Goal: Task Accomplishment & Management: Manage account settings

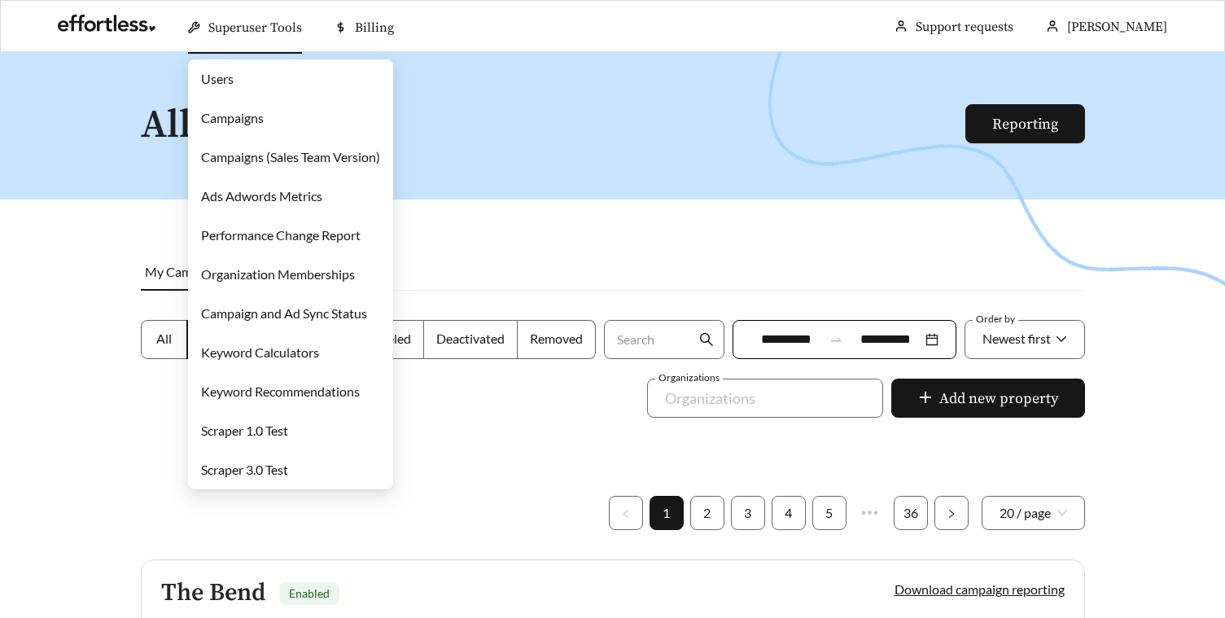
click at [267, 32] on span "Superuser Tools" at bounding box center [255, 28] width 94 height 16
click at [264, 111] on link "Campaigns" at bounding box center [232, 117] width 63 height 15
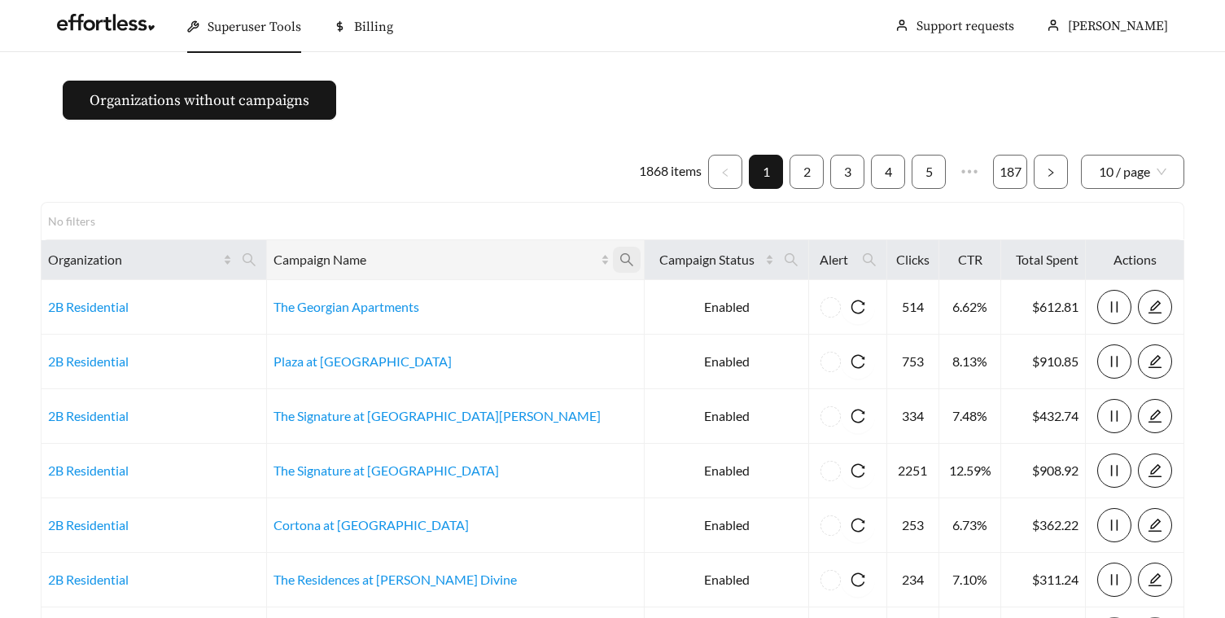
click at [619, 252] on icon "search" at bounding box center [626, 259] width 15 height 15
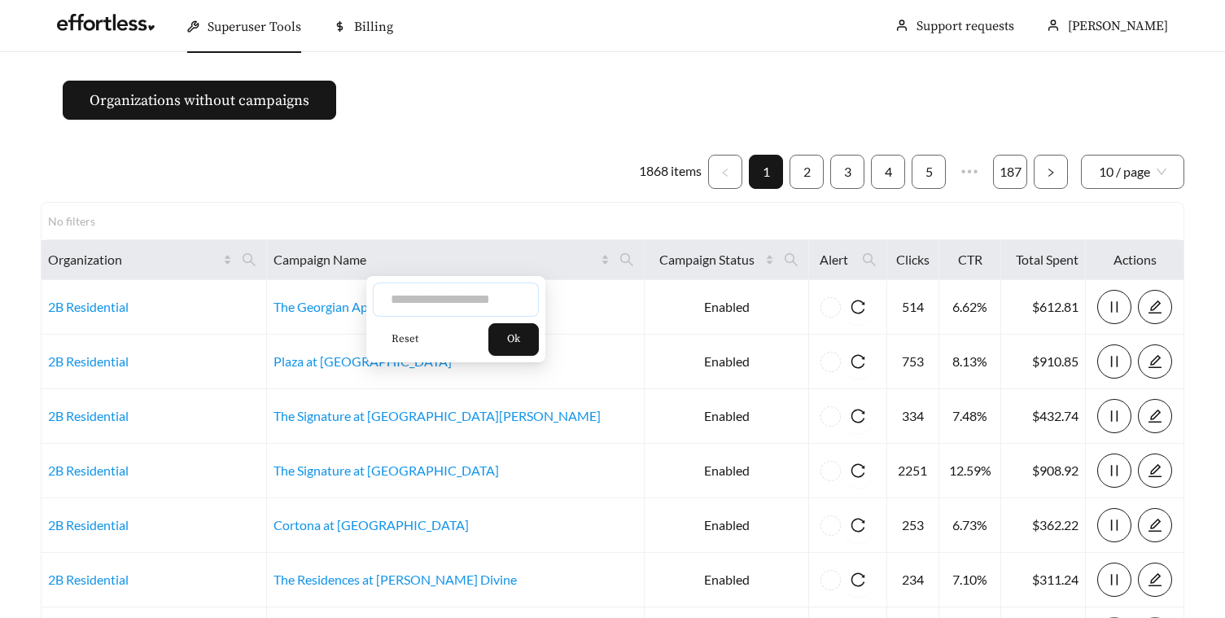
click at [450, 309] on input "text" at bounding box center [456, 299] width 166 height 34
type input "**********"
click at [518, 342] on span "Ok" at bounding box center [513, 339] width 13 height 16
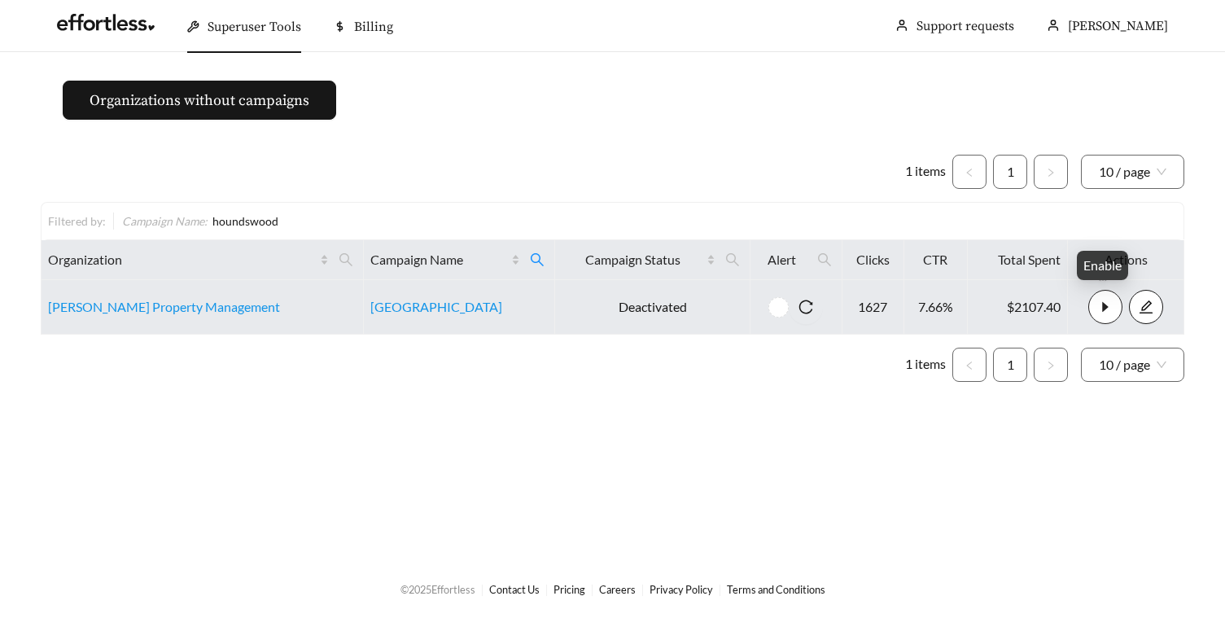
click at [1108, 311] on icon "caret-right" at bounding box center [1105, 306] width 15 height 15
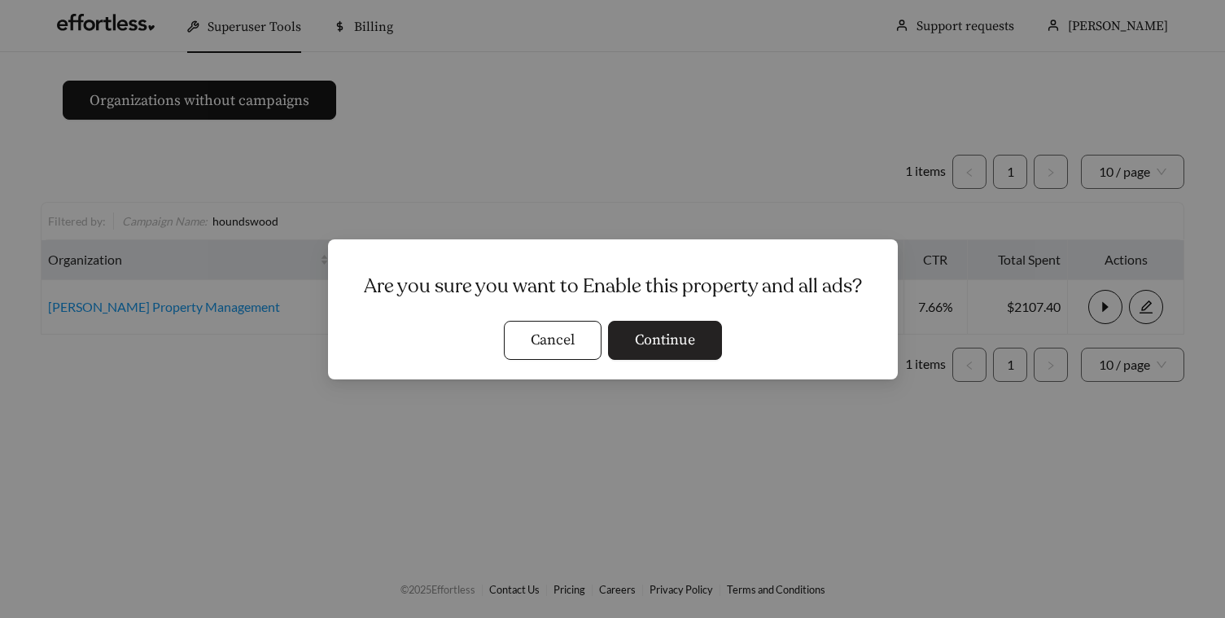
click at [653, 337] on span "Continue" at bounding box center [665, 340] width 60 height 22
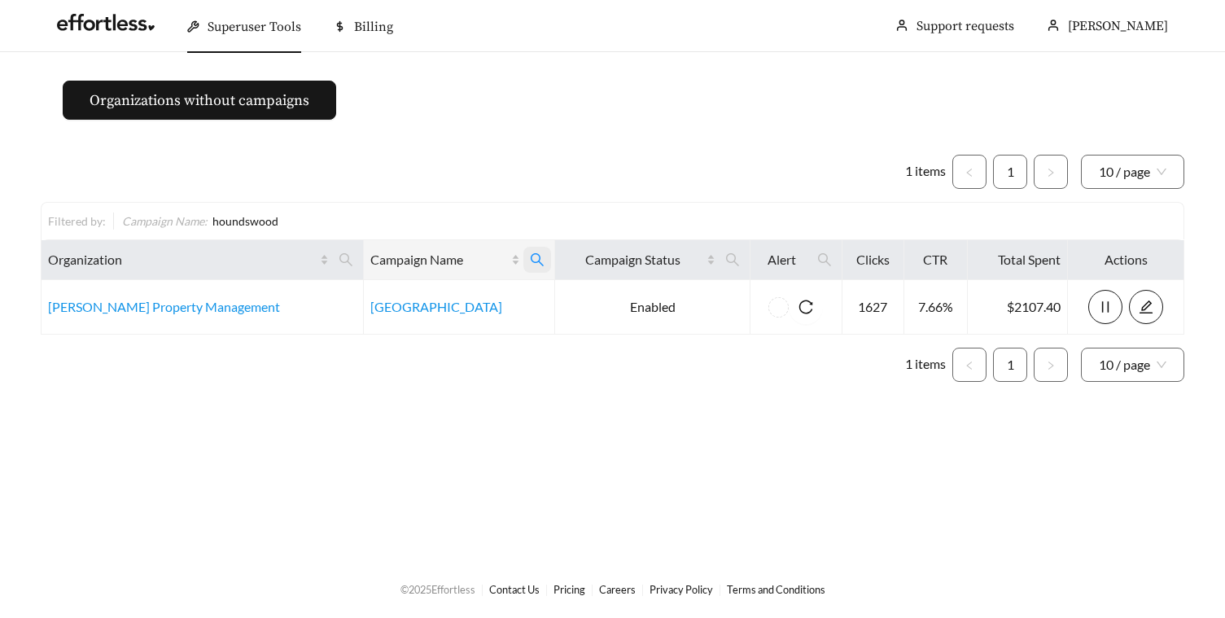
click at [530, 260] on icon "search" at bounding box center [537, 259] width 15 height 15
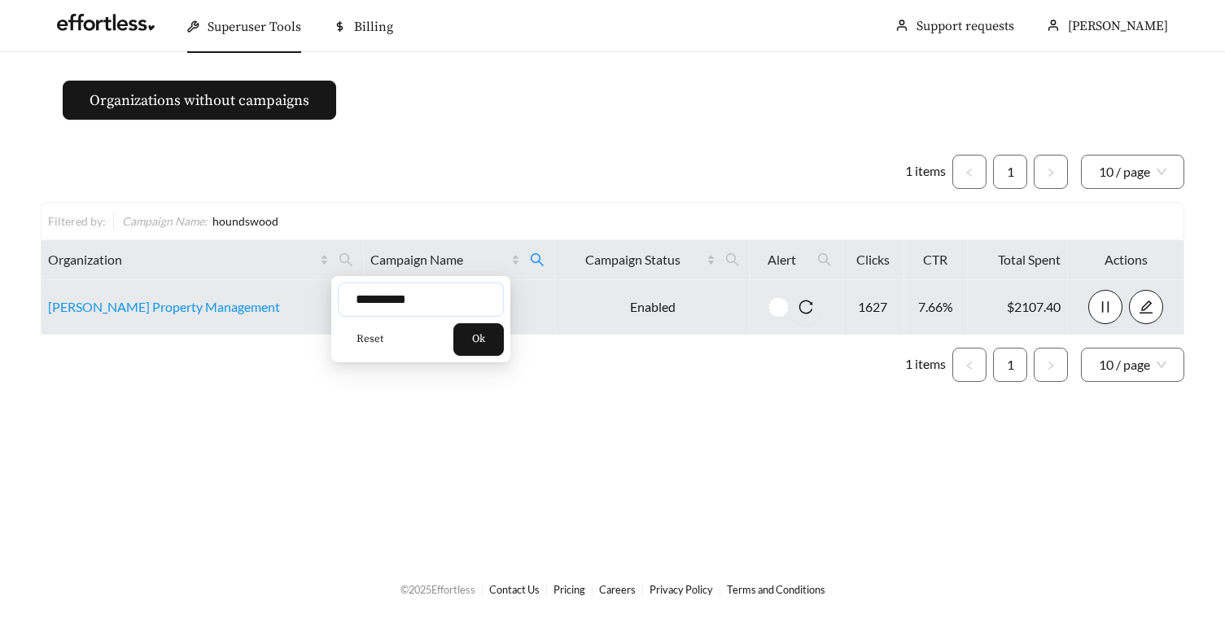
drag, startPoint x: 439, startPoint y: 301, endPoint x: 272, endPoint y: 301, distance: 166.8
click at [272, 301] on body "**********" at bounding box center [612, 309] width 1225 height 618
type input "*"
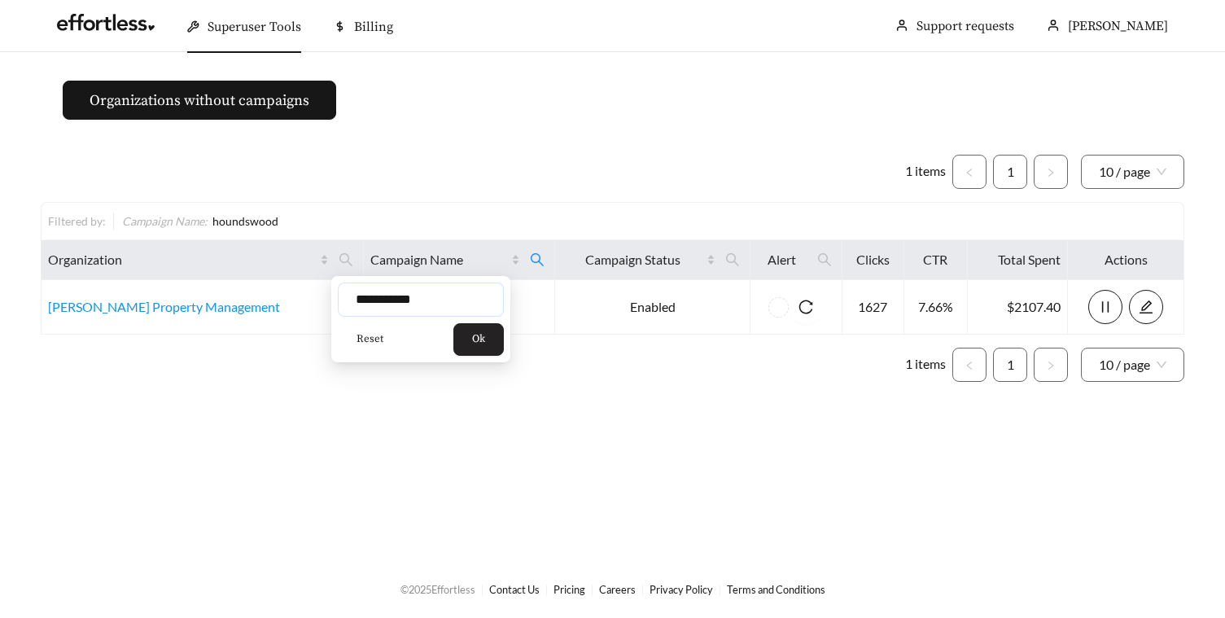
type input "**********"
click at [485, 343] on span "Ok" at bounding box center [478, 339] width 13 height 16
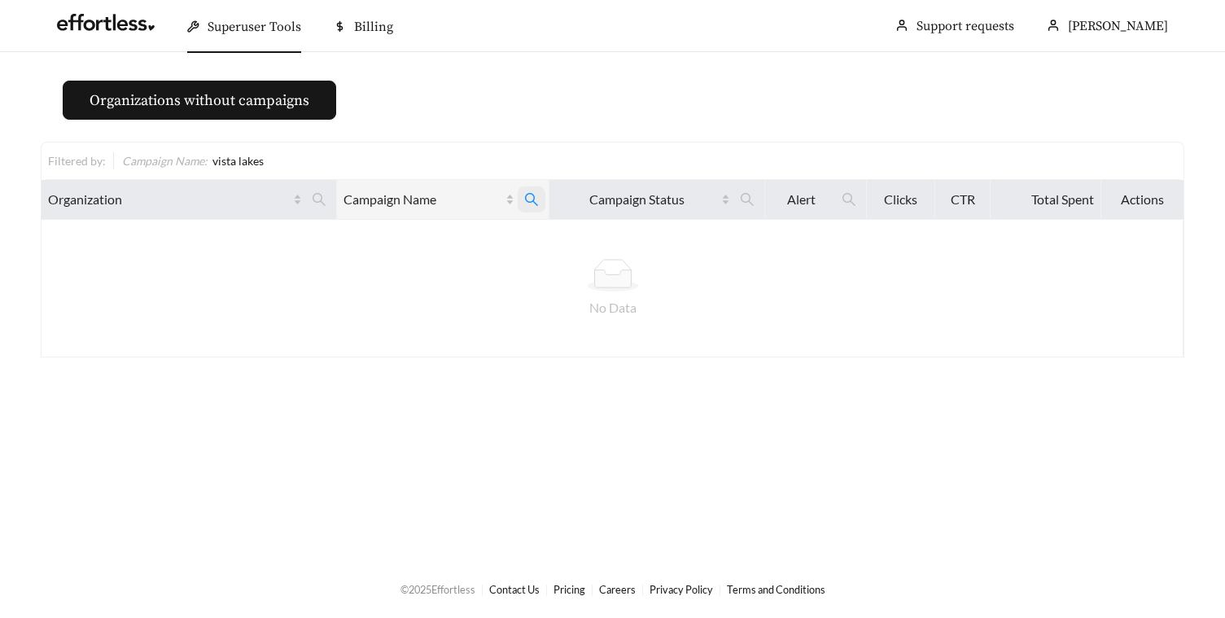
click at [537, 194] on span at bounding box center [532, 199] width 28 height 26
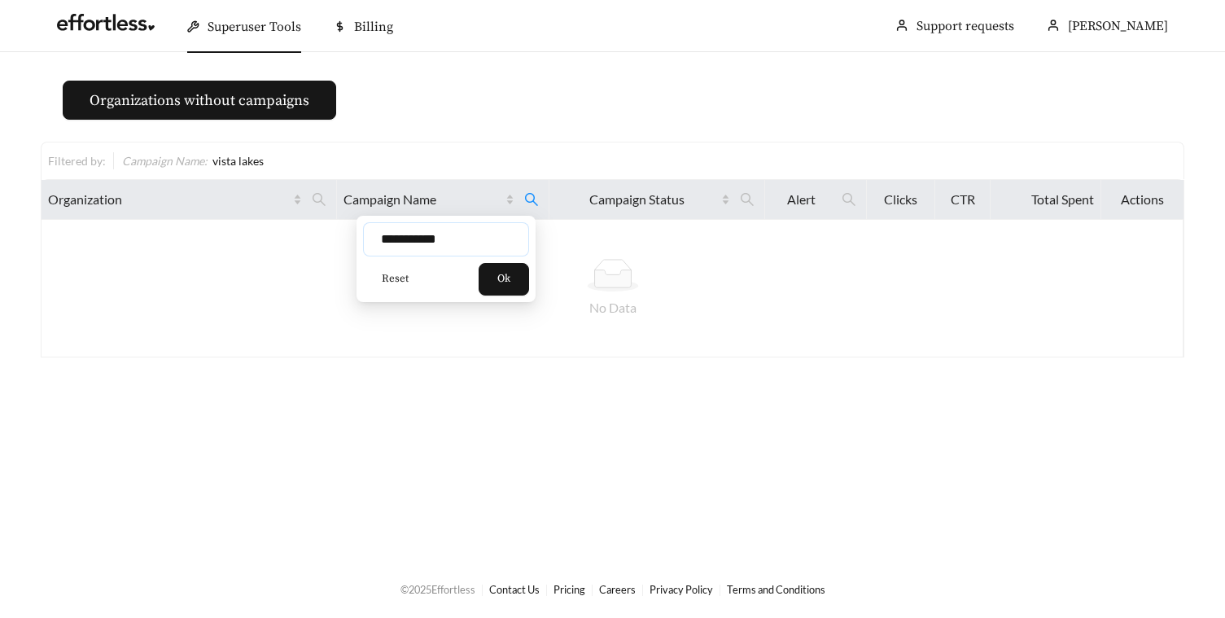
click at [451, 238] on input "**********" at bounding box center [446, 239] width 166 height 34
type input "**********"
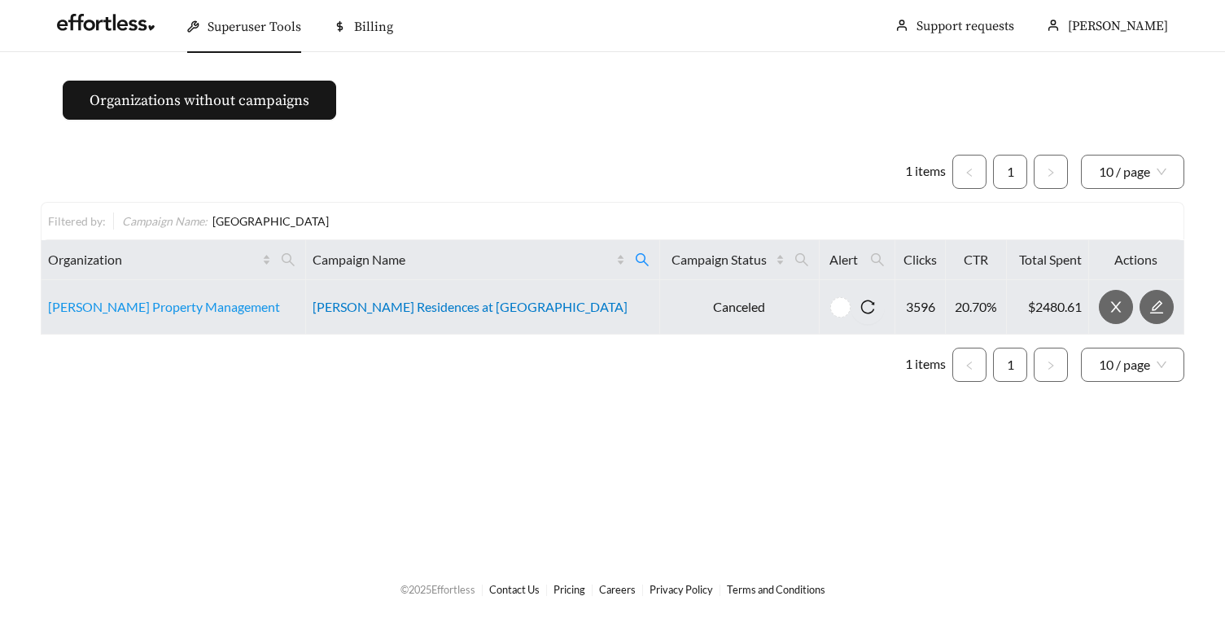
click at [446, 308] on link "[PERSON_NAME] Residences at [GEOGRAPHIC_DATA]" at bounding box center [469, 306] width 315 height 15
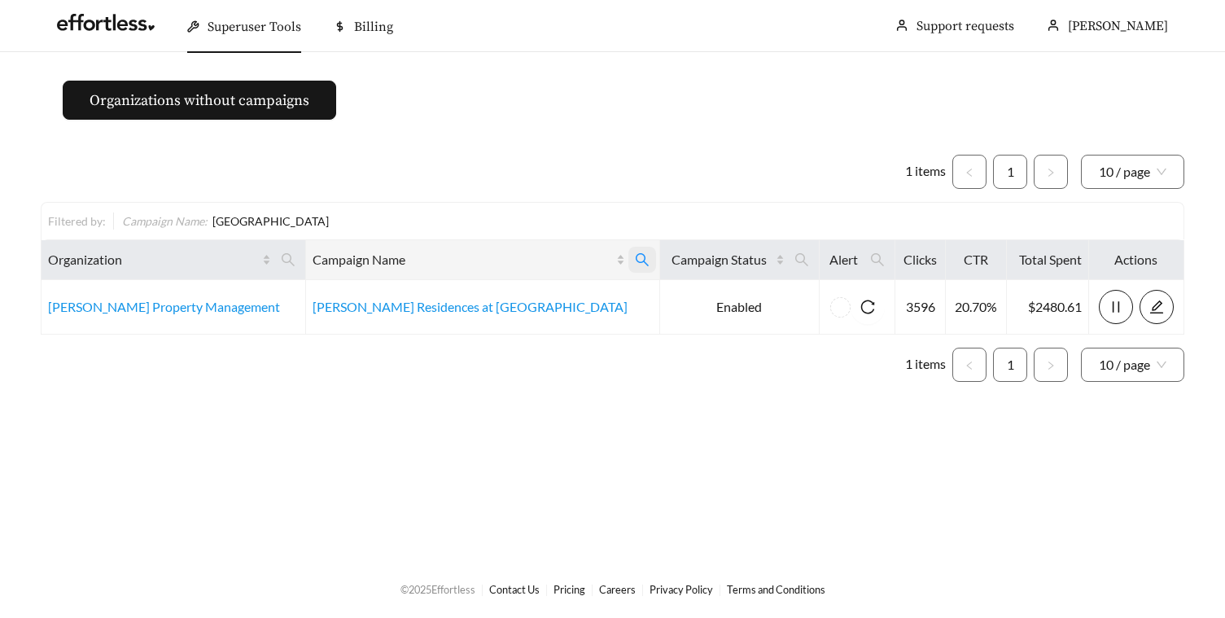
click at [635, 258] on icon "search" at bounding box center [642, 259] width 15 height 15
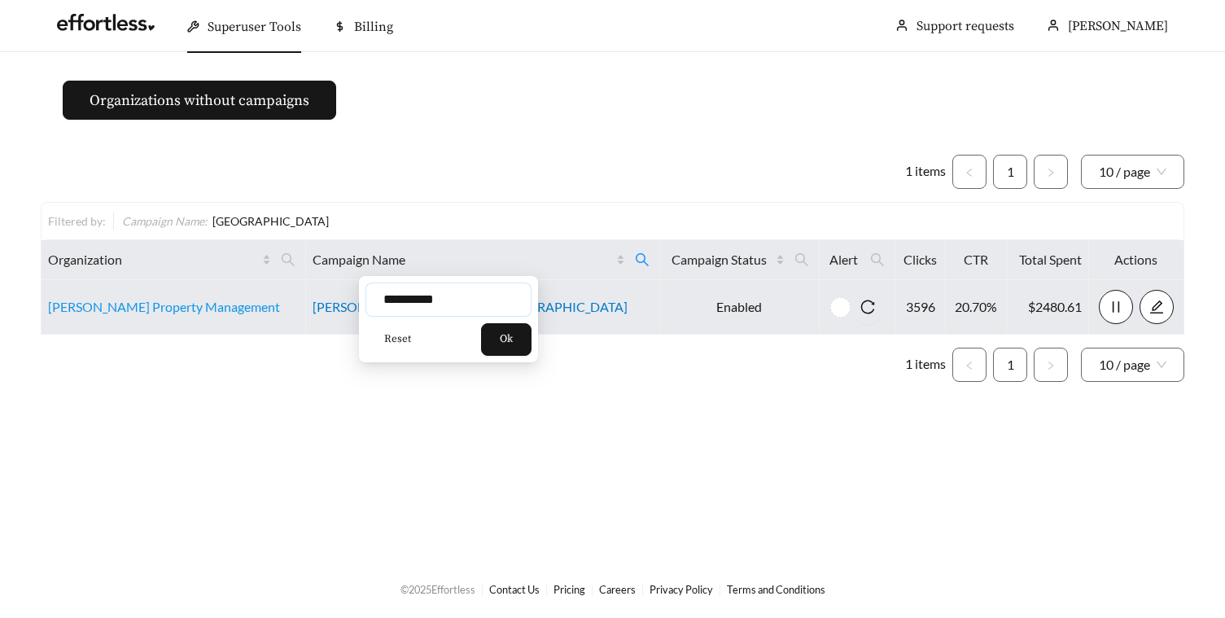
drag, startPoint x: 474, startPoint y: 303, endPoint x: 327, endPoint y: 303, distance: 147.3
click at [327, 303] on body "**********" at bounding box center [612, 309] width 1225 height 618
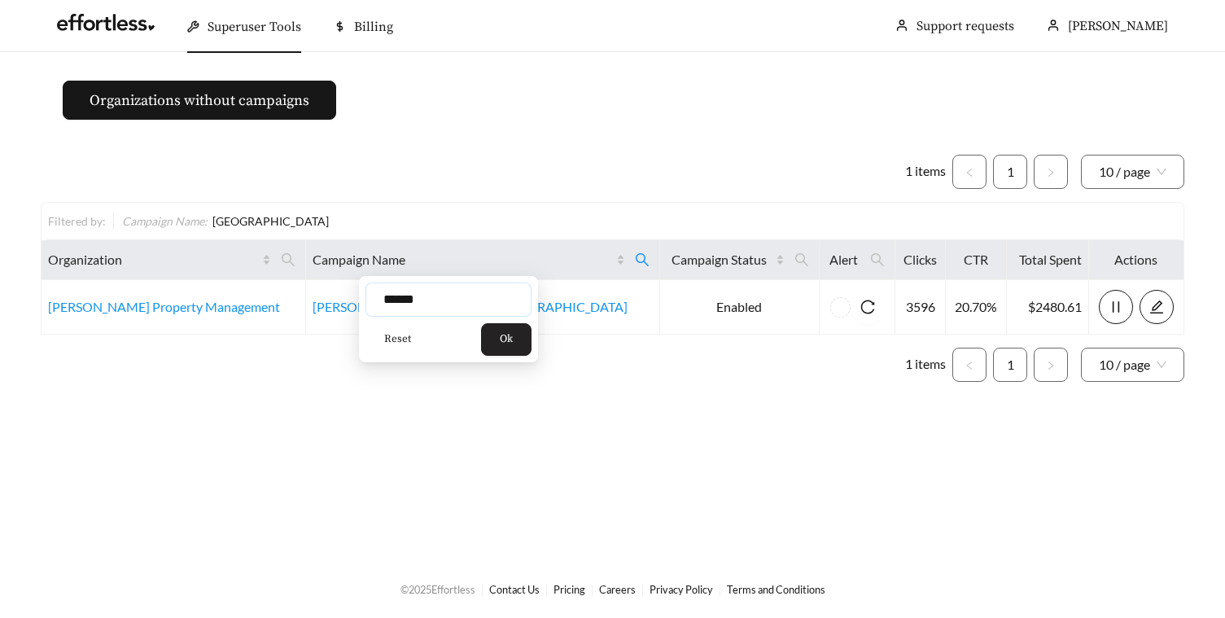
type input "******"
click at [513, 343] on span "Ok" at bounding box center [506, 339] width 13 height 16
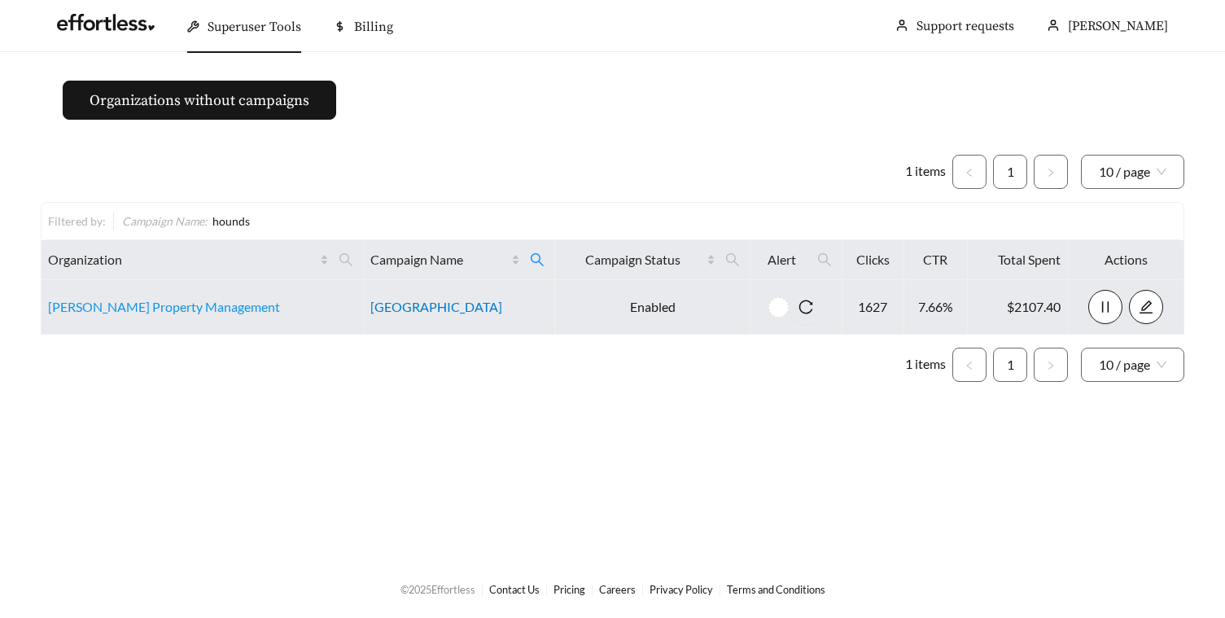
click at [373, 310] on link "Houndswood Village" at bounding box center [436, 306] width 132 height 15
click at [133, 308] on link "Quinn Property Management" at bounding box center [164, 306] width 232 height 15
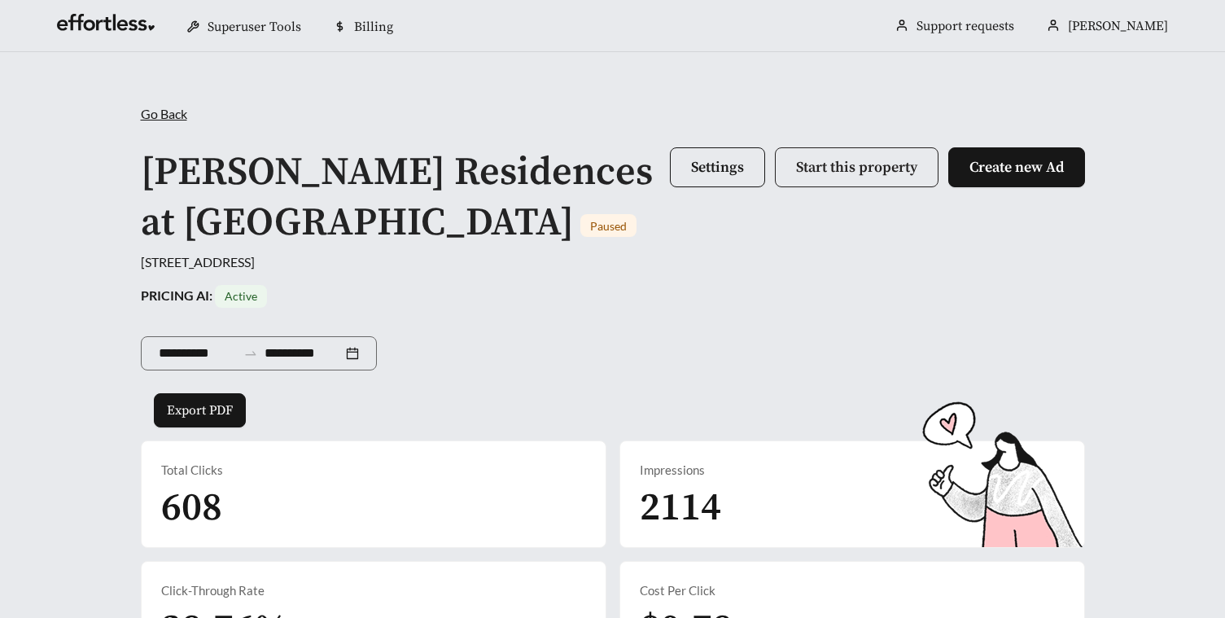
click at [854, 171] on span "Start this property" at bounding box center [856, 167] width 121 height 19
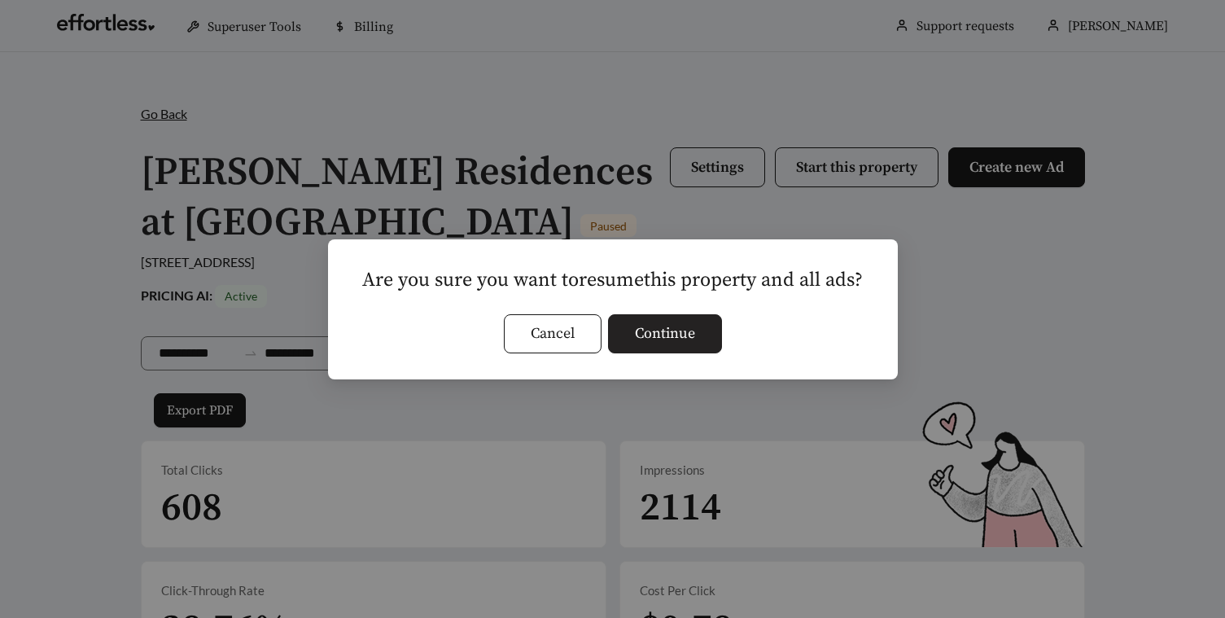
click at [688, 330] on span "Continue" at bounding box center [665, 333] width 60 height 22
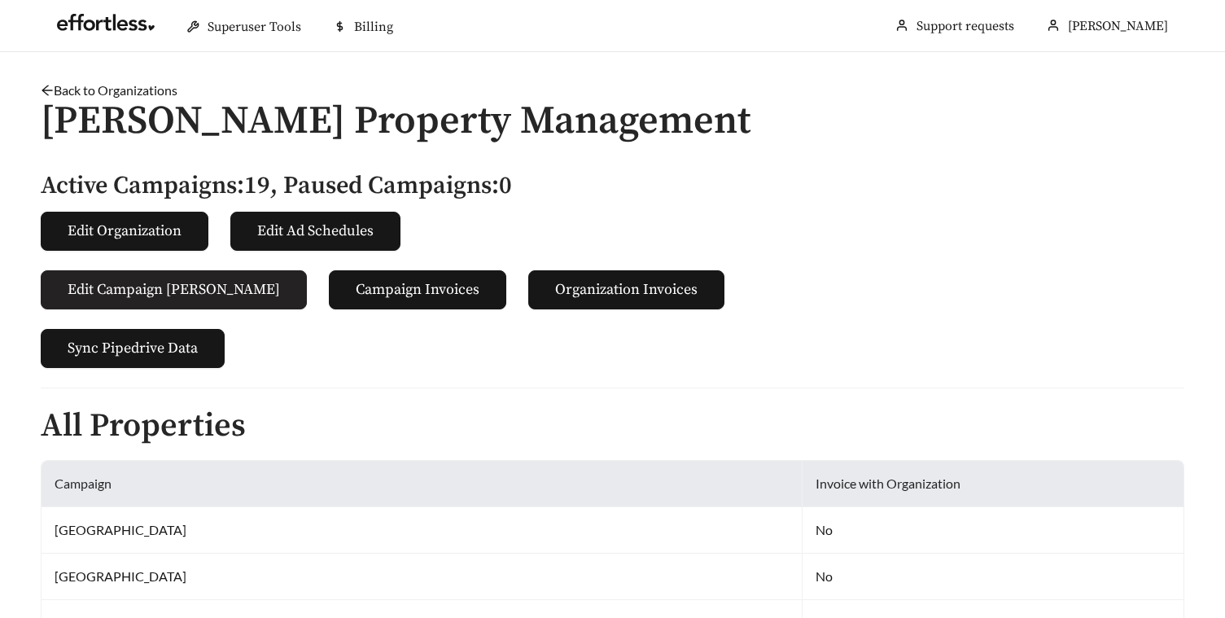
click at [186, 295] on span "Edit Campaign [PERSON_NAME]" at bounding box center [174, 289] width 212 height 22
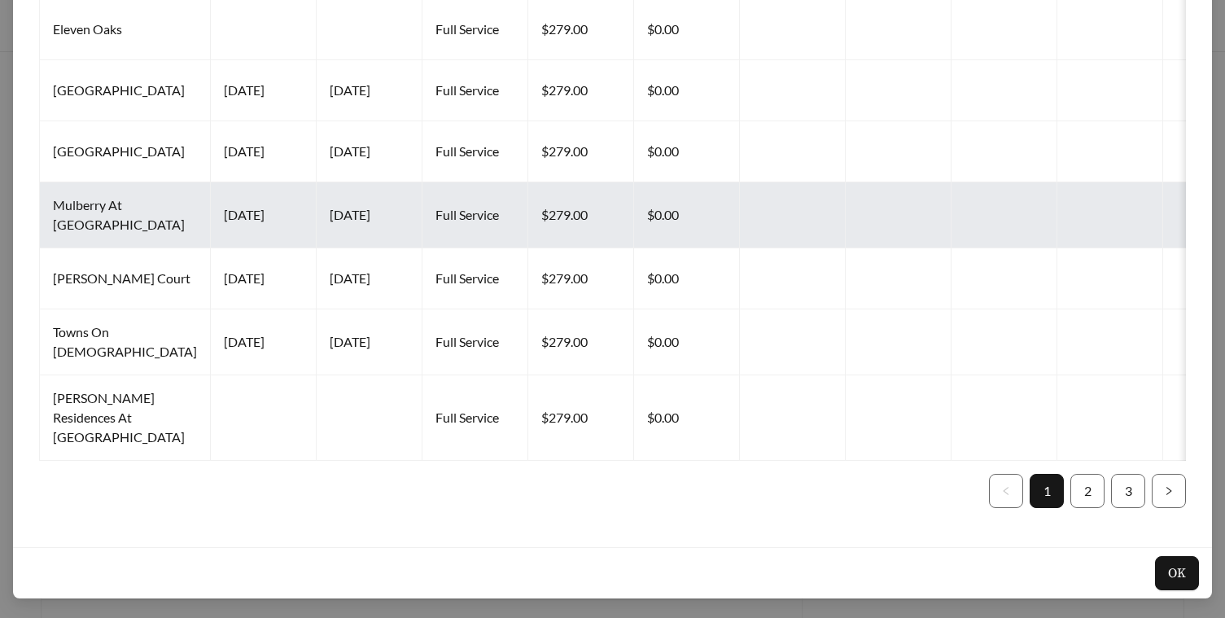
scroll to position [465, 0]
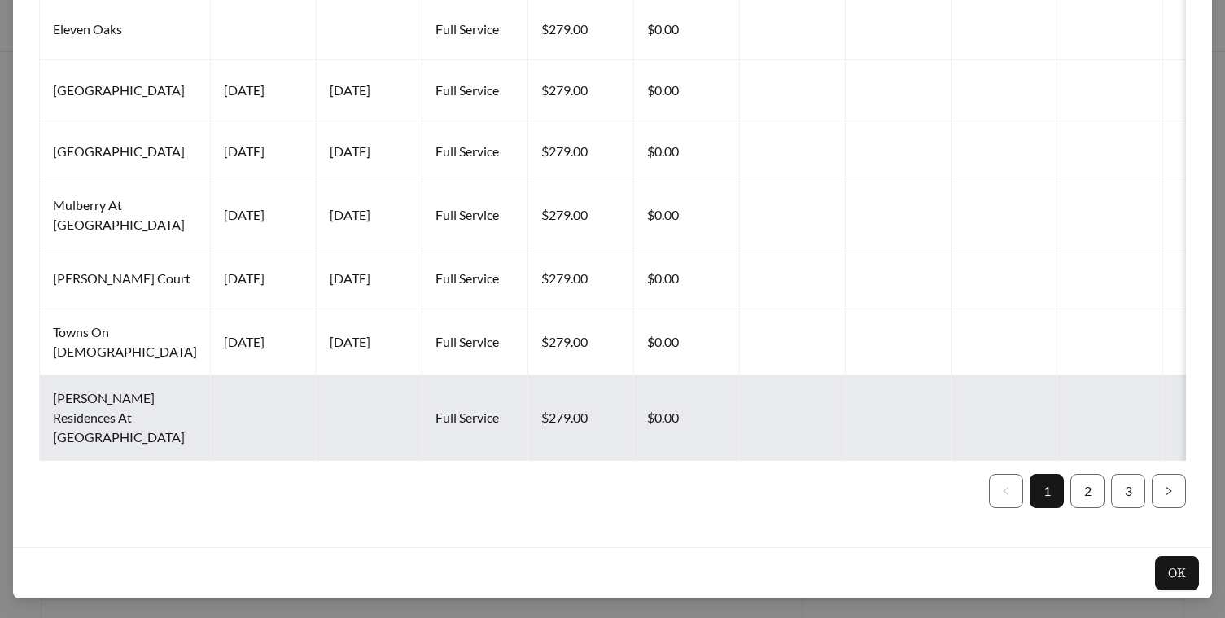
click at [230, 406] on td at bounding box center [264, 417] width 106 height 85
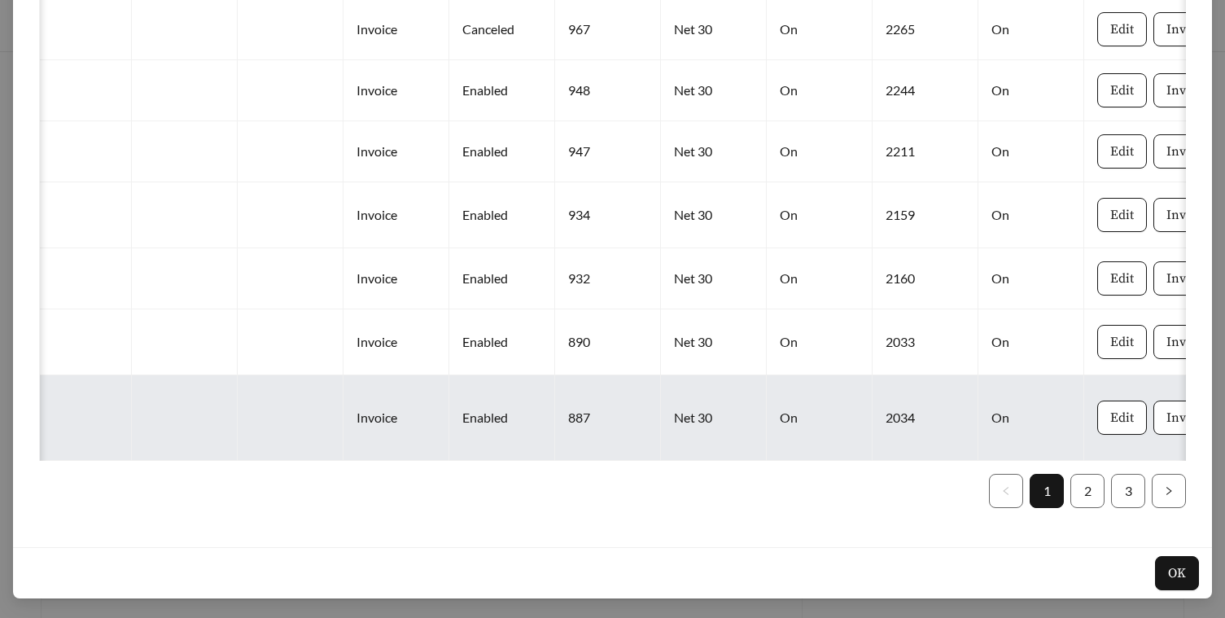
scroll to position [0, 1230]
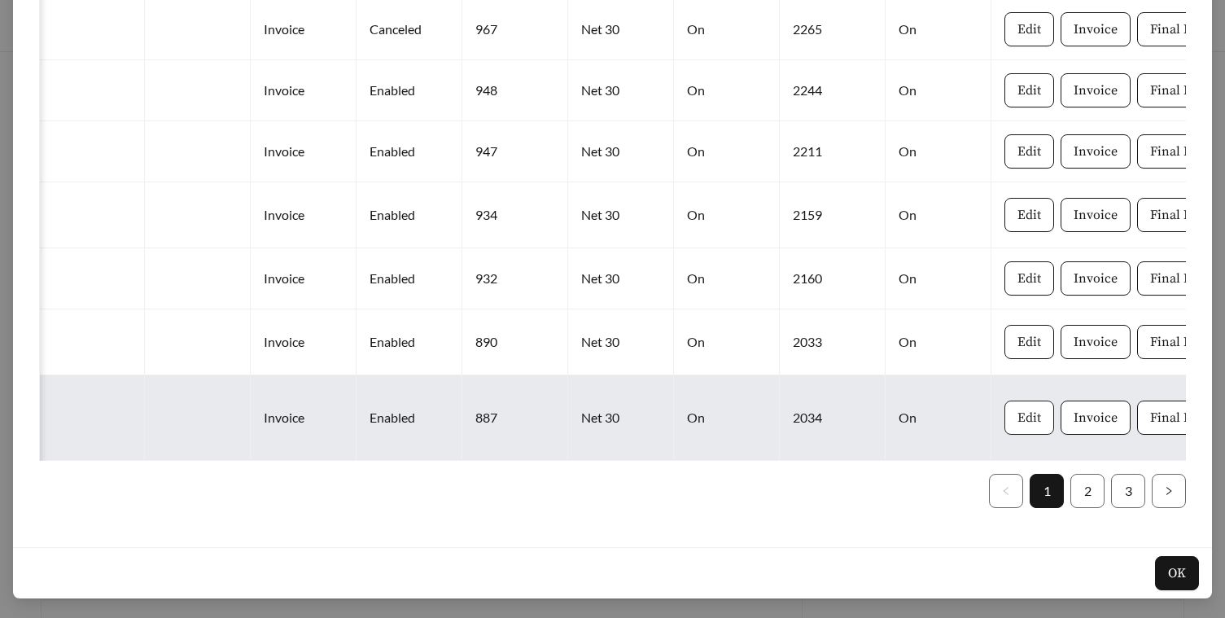
click at [1017, 419] on span "Edit" at bounding box center [1029, 418] width 24 height 20
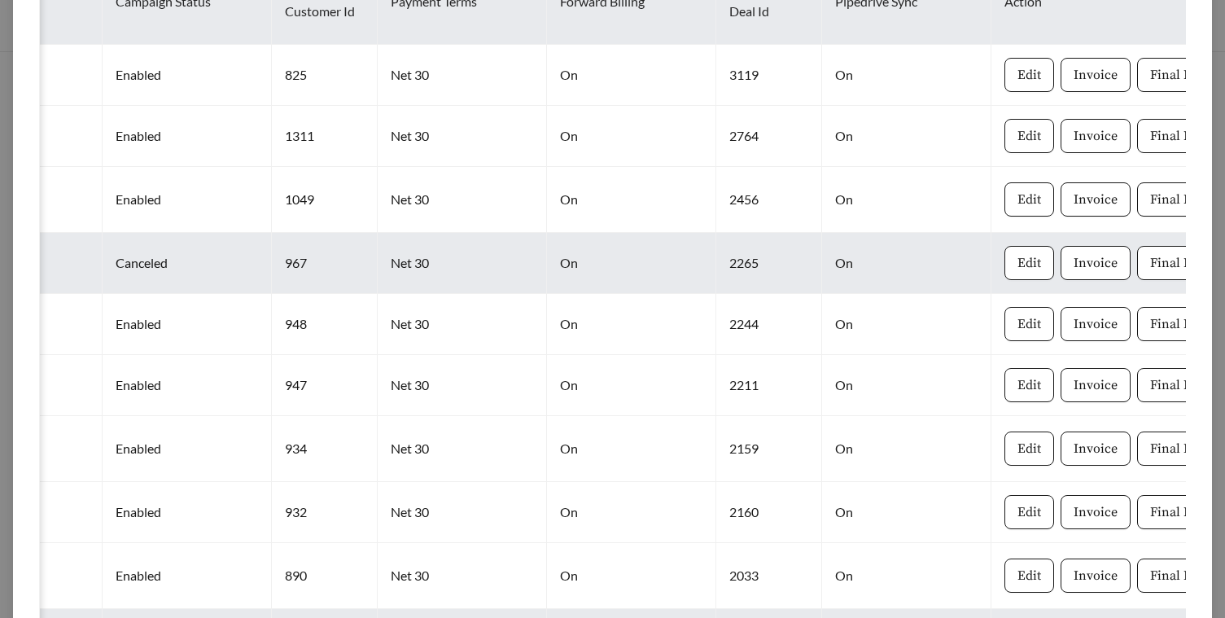
scroll to position [465, 0]
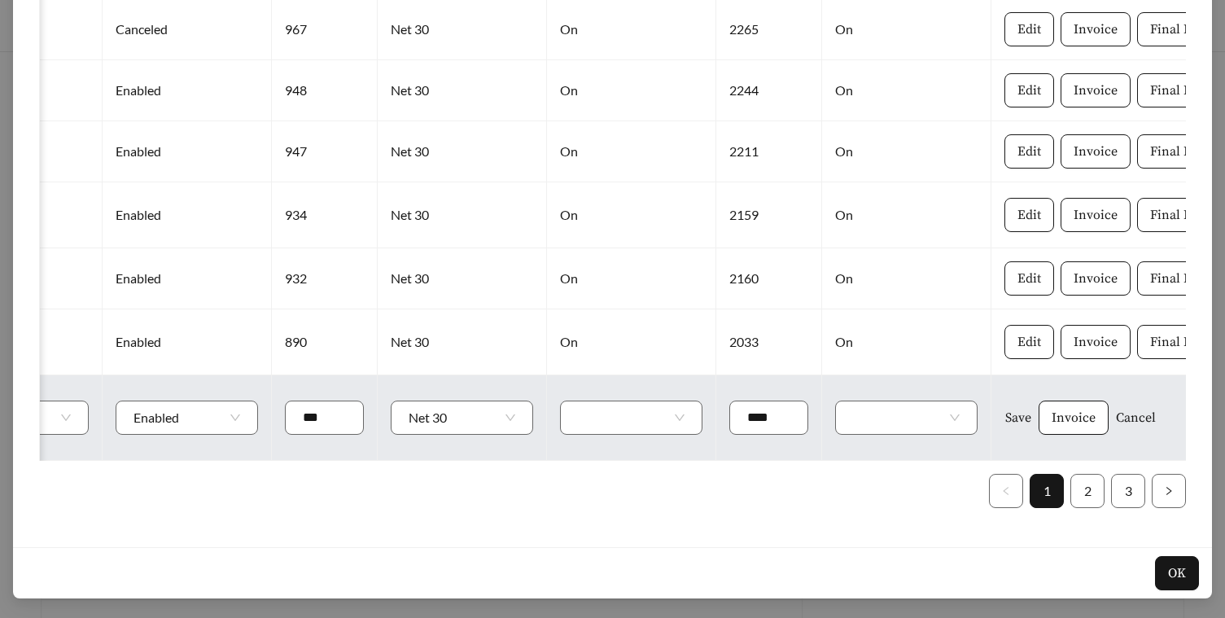
click at [1116, 424] on span "Cancel" at bounding box center [1136, 418] width 40 height 20
click at [1111, 350] on span "OK" at bounding box center [1110, 351] width 15 height 16
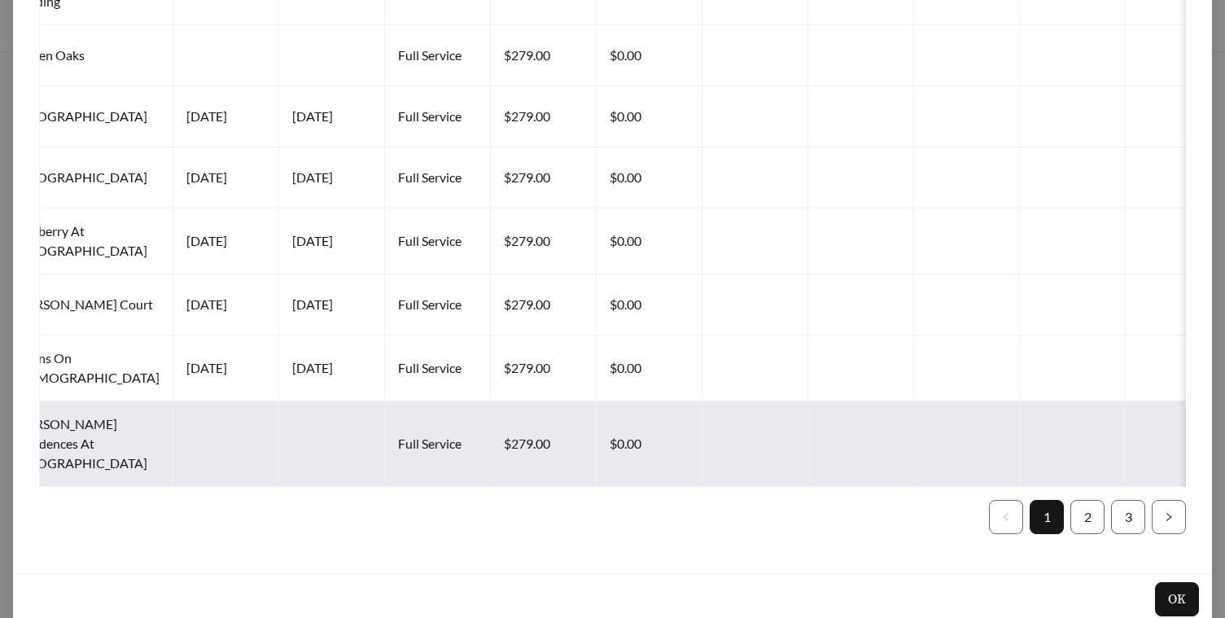
scroll to position [0, 0]
